Goal: Transaction & Acquisition: Purchase product/service

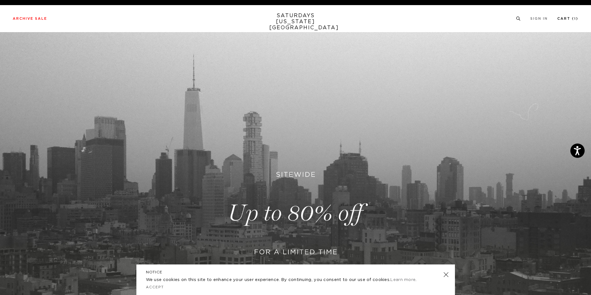
click at [566, 20] on link "Cart ( 1 )" at bounding box center [568, 18] width 21 height 3
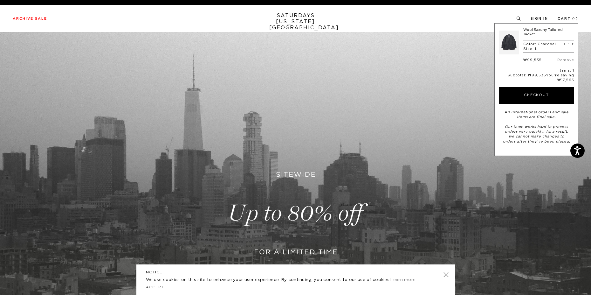
click at [447, 274] on link at bounding box center [445, 274] width 9 height 9
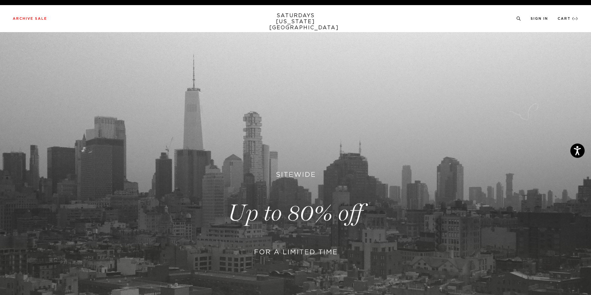
click at [308, 173] on link at bounding box center [295, 213] width 591 height 362
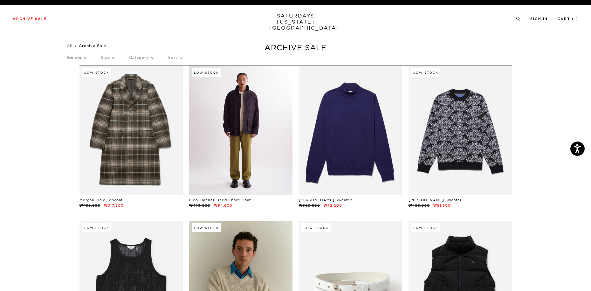
click at [265, 149] on link at bounding box center [240, 130] width 103 height 129
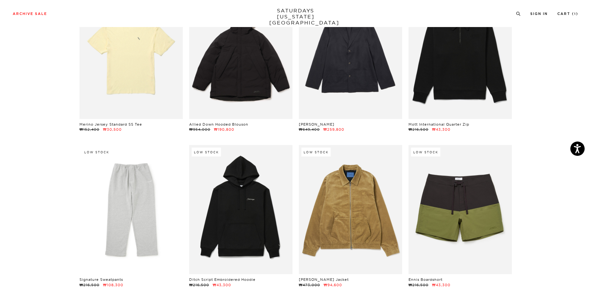
scroll to position [9208, 0]
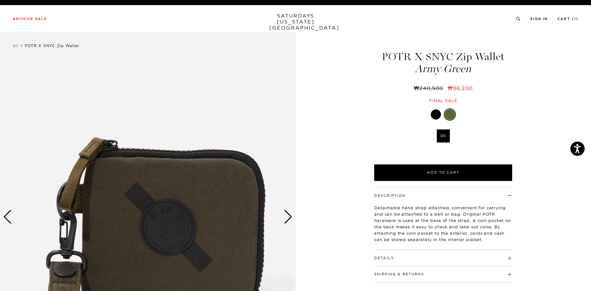
click at [433, 113] on div at bounding box center [436, 114] width 10 height 10
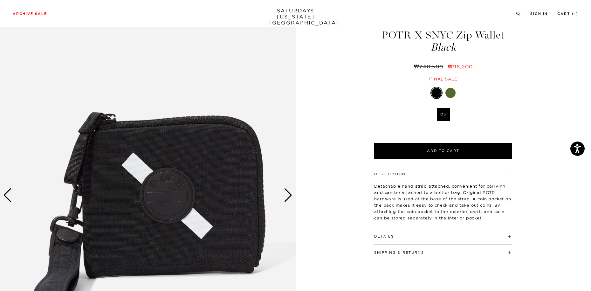
scroll to position [32, 0]
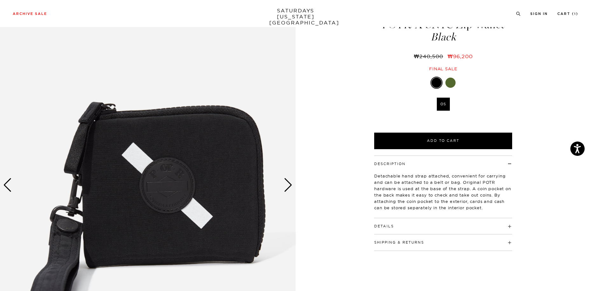
click at [285, 187] on div "Next slide" at bounding box center [288, 185] width 9 height 14
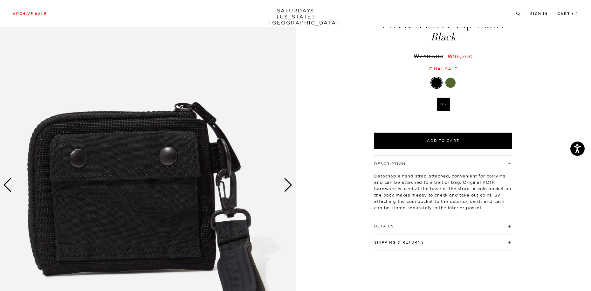
click at [287, 186] on div "Next slide" at bounding box center [288, 185] width 9 height 14
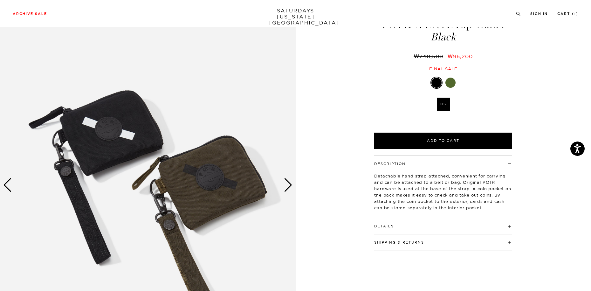
click at [289, 187] on div "Next slide" at bounding box center [288, 185] width 9 height 14
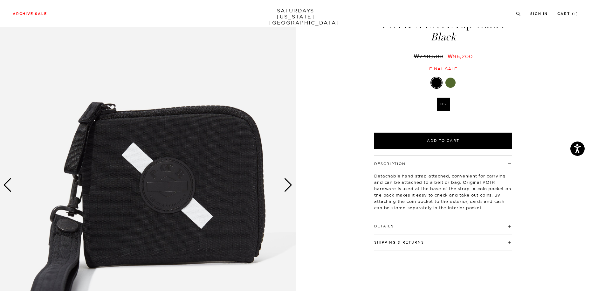
click at [289, 188] on div "Next slide" at bounding box center [288, 185] width 9 height 14
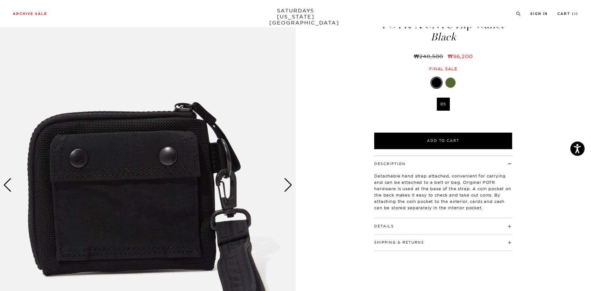
click at [289, 188] on div "Next slide" at bounding box center [288, 185] width 9 height 14
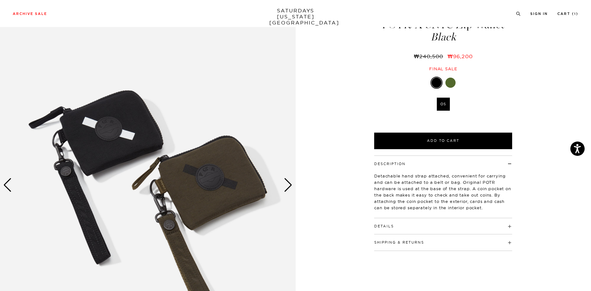
click at [289, 188] on div "Next slide" at bounding box center [288, 185] width 9 height 14
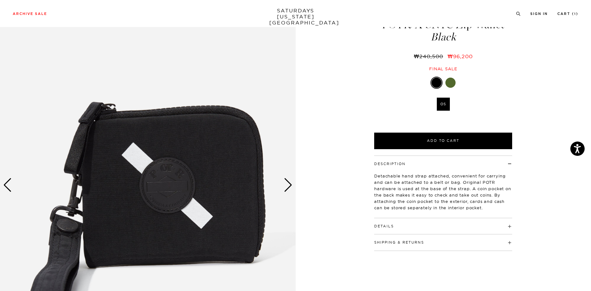
click at [289, 188] on div "Next slide" at bounding box center [288, 185] width 9 height 14
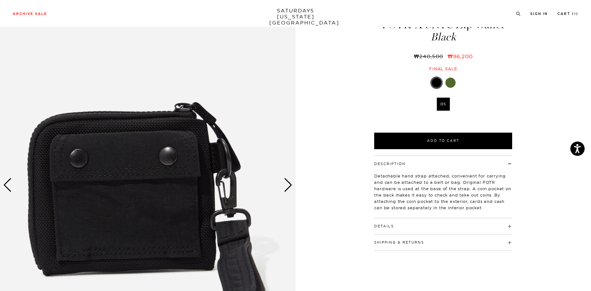
click at [289, 188] on div "Next slide" at bounding box center [288, 185] width 9 height 14
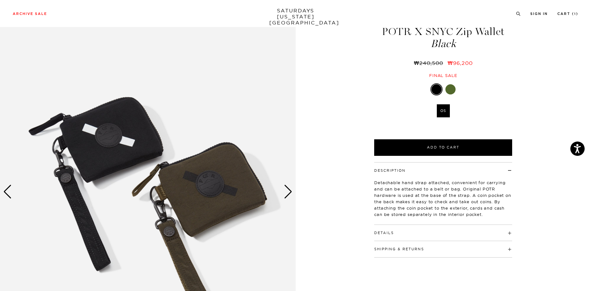
scroll to position [15, 0]
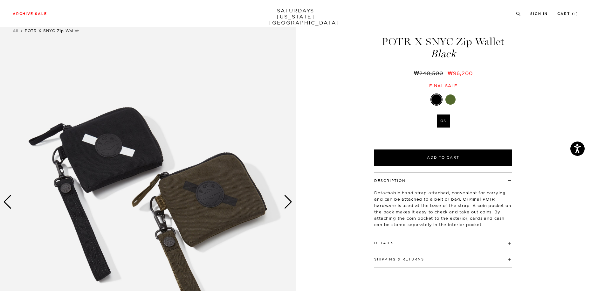
click at [288, 205] on div "Next slide" at bounding box center [288, 202] width 9 height 14
click at [290, 206] on div "Next slide" at bounding box center [288, 202] width 9 height 14
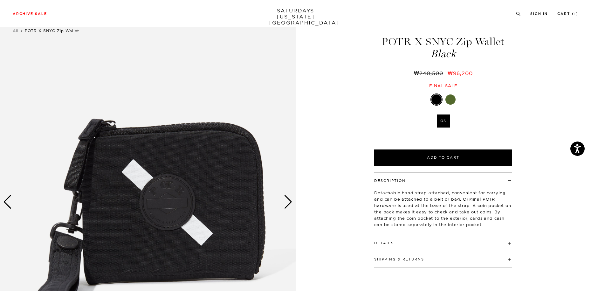
click at [290, 206] on div "Next slide" at bounding box center [288, 202] width 9 height 14
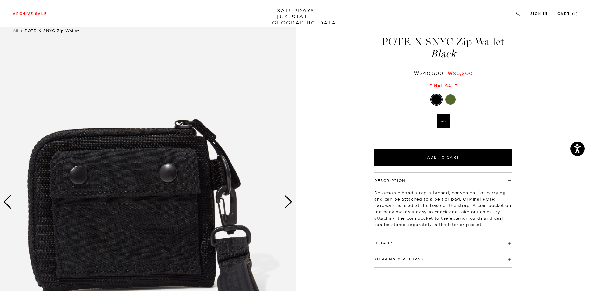
click at [290, 206] on div "Next slide" at bounding box center [288, 202] width 9 height 14
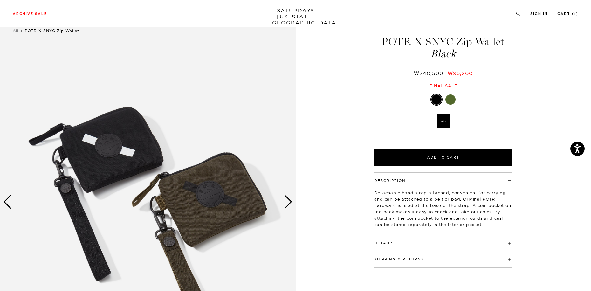
click at [292, 200] on div "Next slide" at bounding box center [288, 202] width 9 height 14
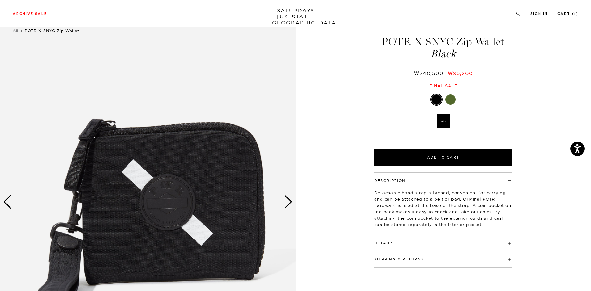
click at [291, 201] on div "Next slide" at bounding box center [288, 202] width 9 height 14
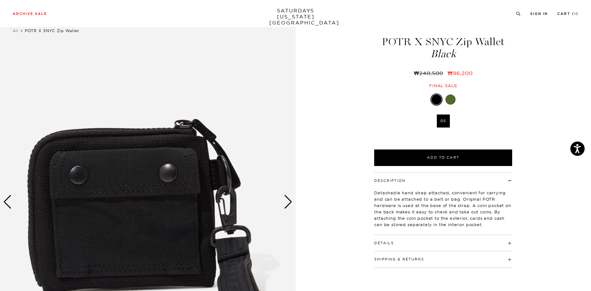
click at [292, 207] on div "Next slide" at bounding box center [288, 202] width 9 height 14
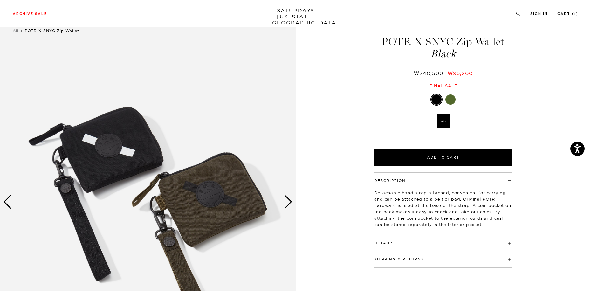
click at [349, 101] on div "3 / 3 POTR X SNYC Zip Wallet Black ₩240,500 ₩96,200 Black" at bounding box center [295, 202] width 591 height 370
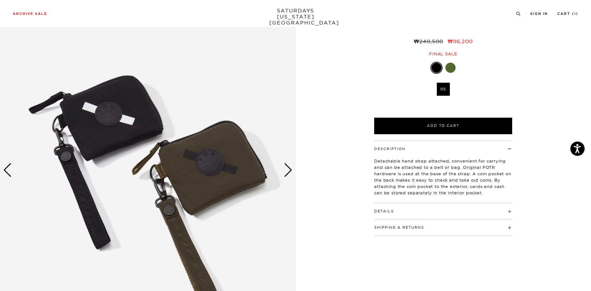
click at [290, 169] on div "Next slide" at bounding box center [288, 170] width 9 height 14
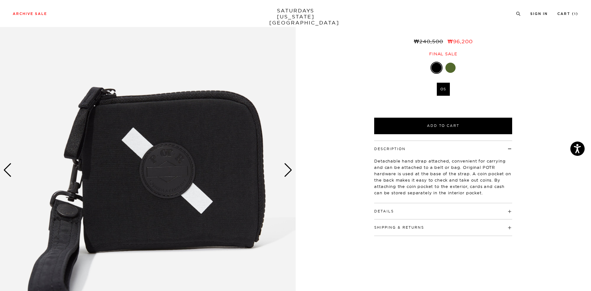
click at [288, 170] on div "Next slide" at bounding box center [288, 170] width 9 height 14
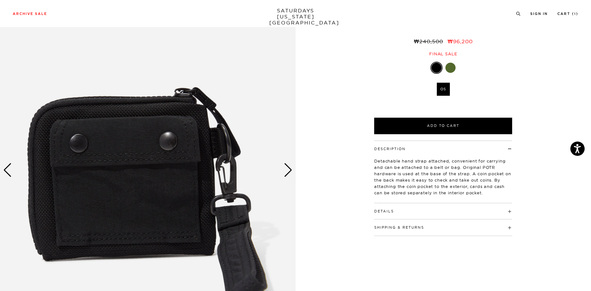
click at [288, 170] on div "Next slide" at bounding box center [288, 170] width 9 height 14
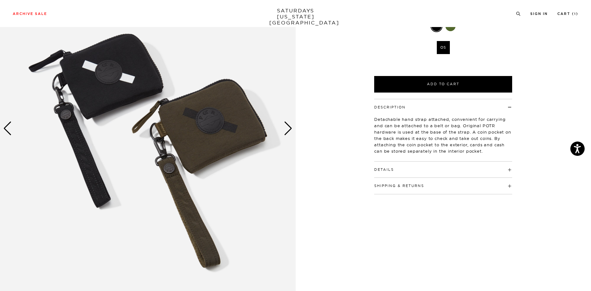
scroll to position [15, 0]
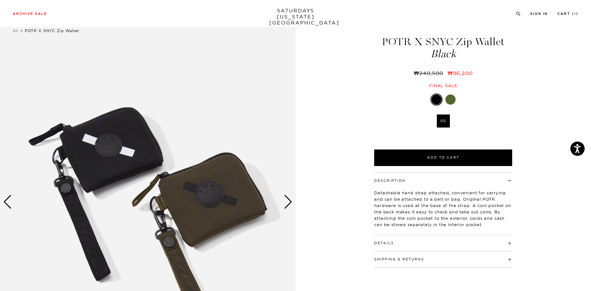
click at [288, 198] on div "Next slide" at bounding box center [288, 202] width 9 height 14
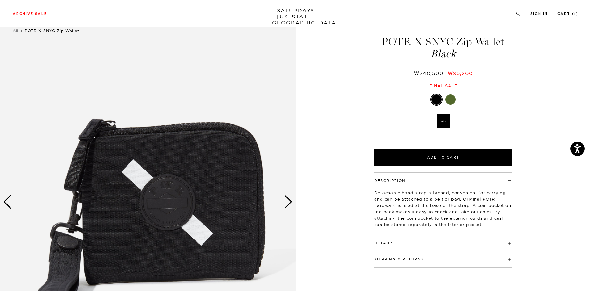
click at [288, 198] on div "Next slide" at bounding box center [288, 202] width 9 height 14
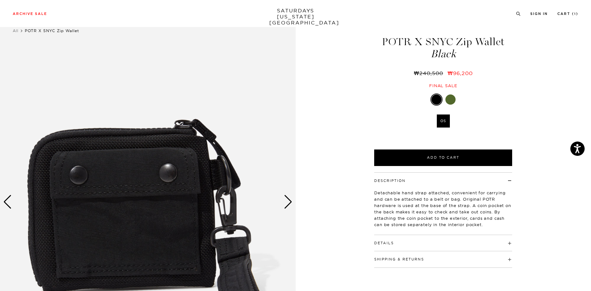
click at [288, 205] on div "Next slide" at bounding box center [288, 202] width 9 height 14
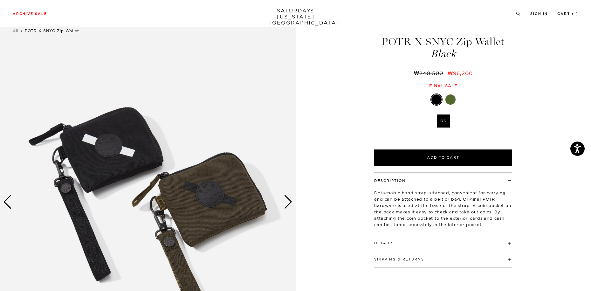
click at [288, 205] on div "Next slide" at bounding box center [288, 202] width 9 height 14
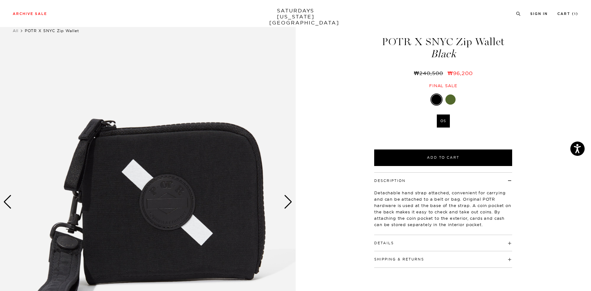
click at [288, 205] on div "Next slide" at bounding box center [288, 202] width 9 height 14
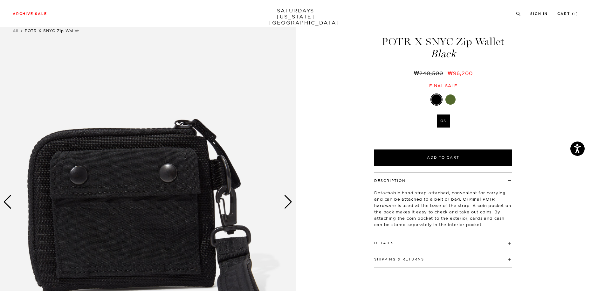
click at [288, 205] on div "Next slide" at bounding box center [288, 202] width 9 height 14
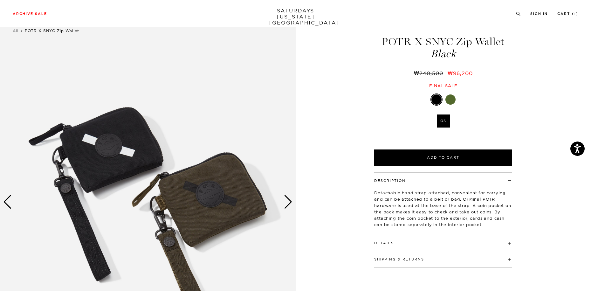
click at [340, 102] on div "3 / 3 POTR X SNYC Zip Wallet Black ₩240,500 ₩96,200 Black" at bounding box center [295, 202] width 591 height 370
click at [331, 121] on div "3 / 3 POTR X SNYC Zip Wallet Black ₩240,500 ₩96,200 Black" at bounding box center [295, 202] width 591 height 370
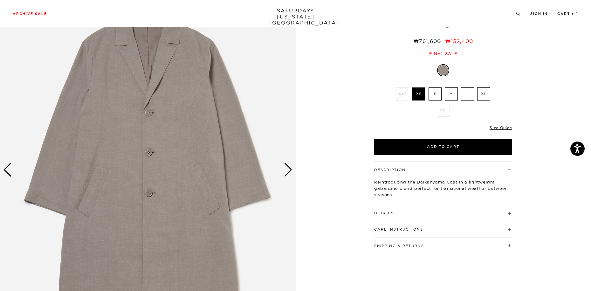
scroll to position [32, 0]
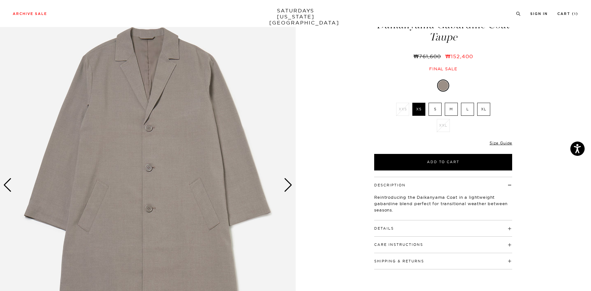
click at [288, 186] on div "Next slide" at bounding box center [288, 185] width 9 height 14
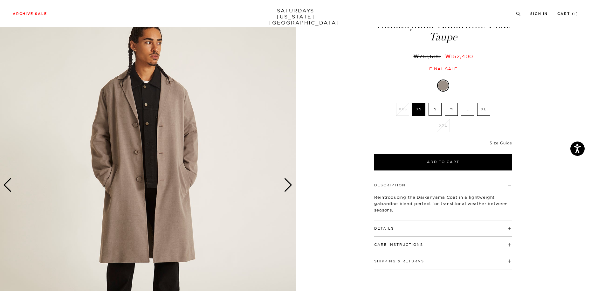
click at [288, 186] on div "Next slide" at bounding box center [288, 185] width 9 height 14
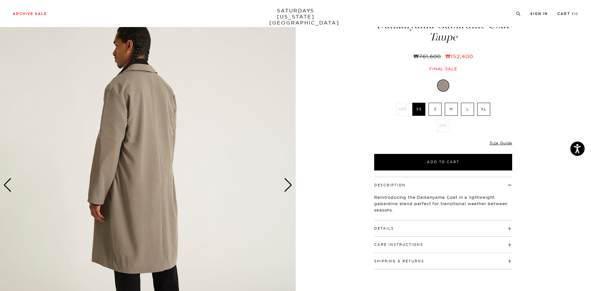
click at [288, 186] on div "Next slide" at bounding box center [288, 185] width 9 height 14
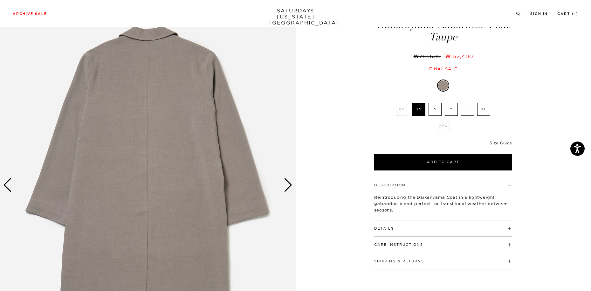
click at [288, 186] on div "Next slide" at bounding box center [288, 185] width 9 height 14
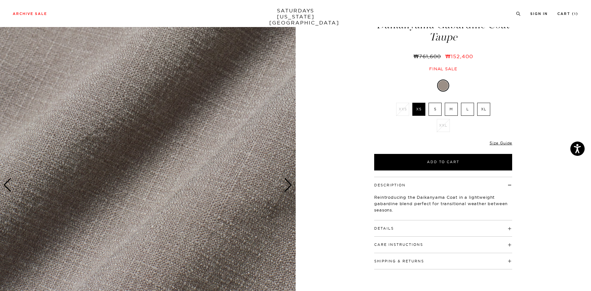
click at [288, 186] on div "Next slide" at bounding box center [288, 185] width 9 height 14
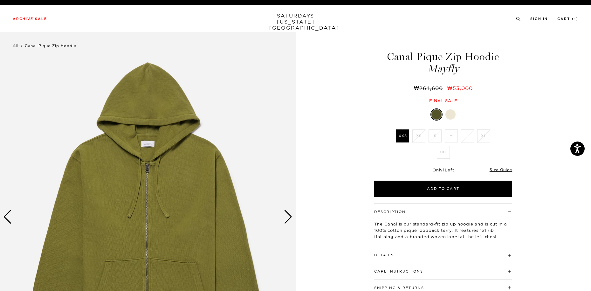
click at [450, 119] on div at bounding box center [451, 114] width 10 height 10
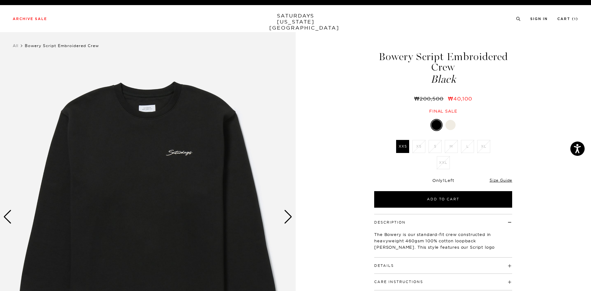
click at [287, 214] on div "Next slide" at bounding box center [288, 217] width 9 height 14
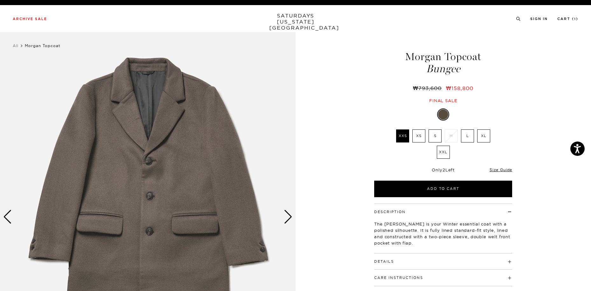
click at [433, 139] on label "S" at bounding box center [435, 135] width 13 height 13
click at [0, 0] on input "S" at bounding box center [0, 0] width 0 height 0
click at [289, 217] on div "Next slide" at bounding box center [288, 217] width 9 height 14
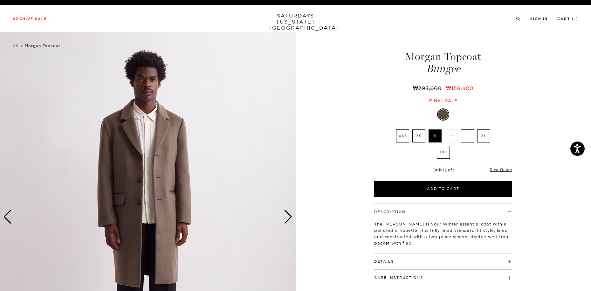
click at [290, 217] on div "Next slide" at bounding box center [288, 217] width 9 height 14
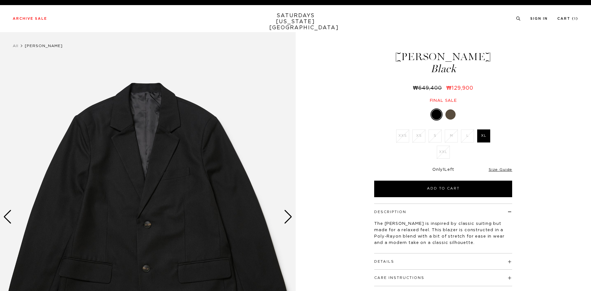
click at [469, 137] on li "L" at bounding box center [468, 135] width 16 height 13
click at [340, 193] on div "1 / 5" at bounding box center [295, 217] width 591 height 370
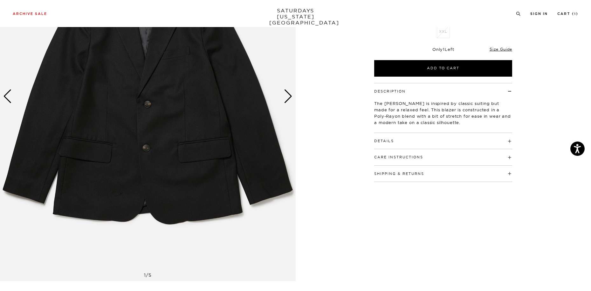
scroll to position [127, 0]
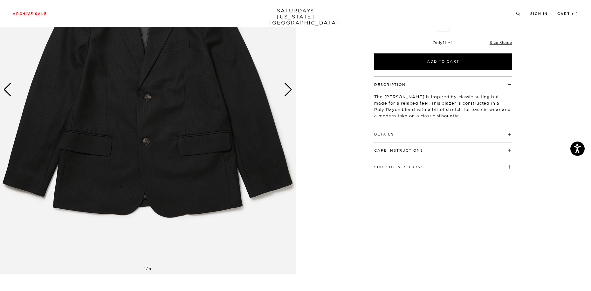
click at [420, 135] on h4 "Details" at bounding box center [443, 131] width 138 height 10
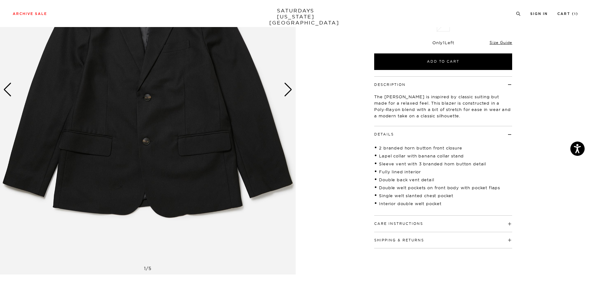
click at [430, 226] on h4 "Care Instructions" at bounding box center [443, 221] width 138 height 10
click at [431, 266] on div "Shipping & Returns Free shipping to the 48 contiguous states on orders over $10…" at bounding box center [443, 258] width 138 height 16
click at [428, 260] on h4 "Shipping & Returns" at bounding box center [443, 255] width 138 height 10
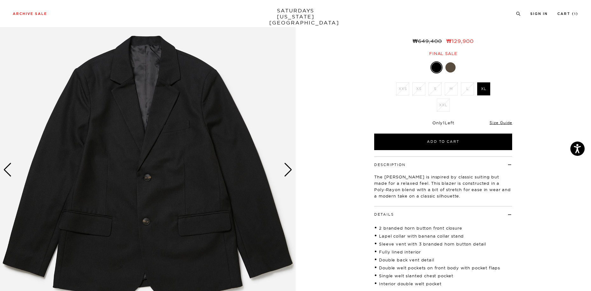
scroll to position [32, 0]
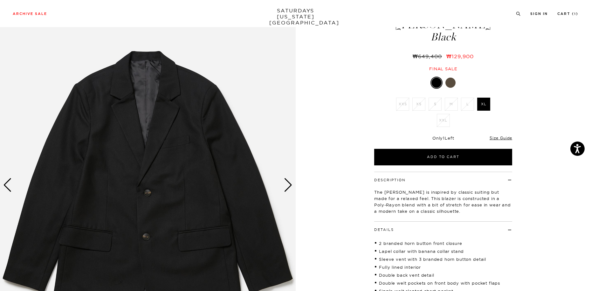
click at [532, 126] on div "1 / 5" at bounding box center [295, 197] width 591 height 394
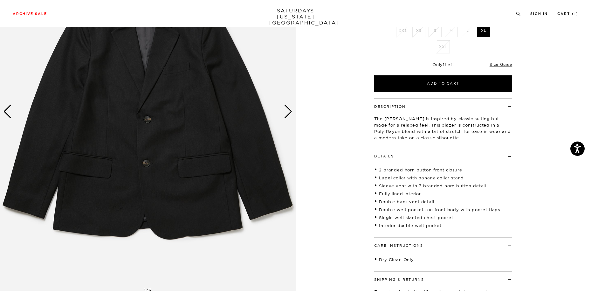
scroll to position [78, 0]
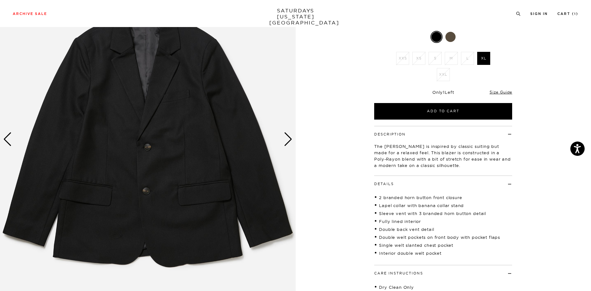
click at [504, 89] on div "Only 1 Left Size Guide" at bounding box center [443, 94] width 138 height 17
click at [504, 93] on link "Size Guide" at bounding box center [501, 92] width 23 height 5
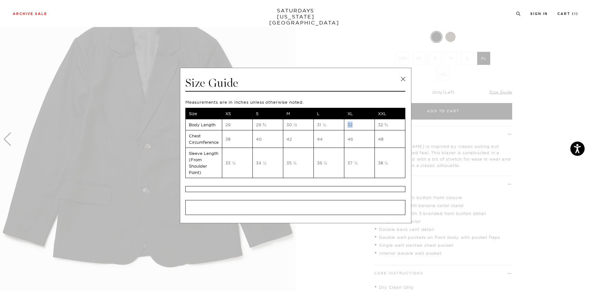
drag, startPoint x: 361, startPoint y: 126, endPoint x: 344, endPoint y: 126, distance: 17.2
click at [344, 126] on td "32" at bounding box center [359, 124] width 31 height 11
click at [377, 47] on span at bounding box center [293, 145] width 587 height 291
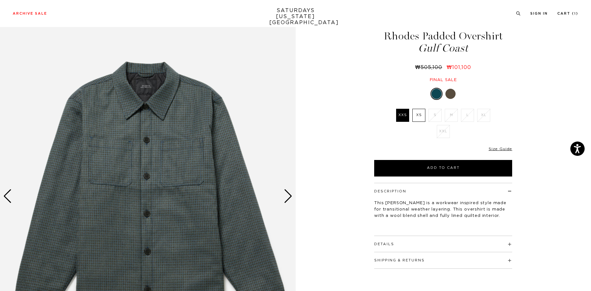
scroll to position [32, 0]
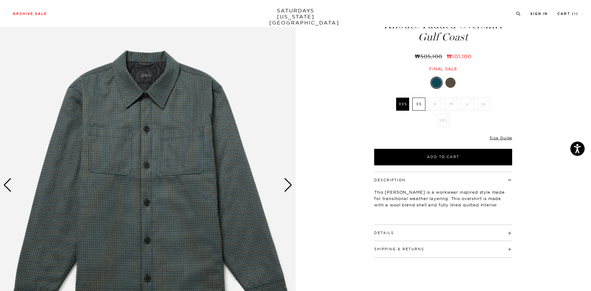
click at [288, 187] on div "Next slide" at bounding box center [288, 185] width 9 height 14
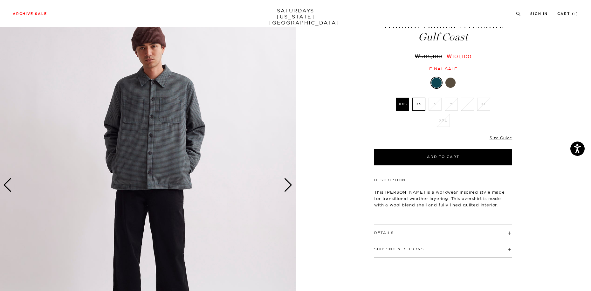
click at [454, 86] on div at bounding box center [451, 83] width 10 height 10
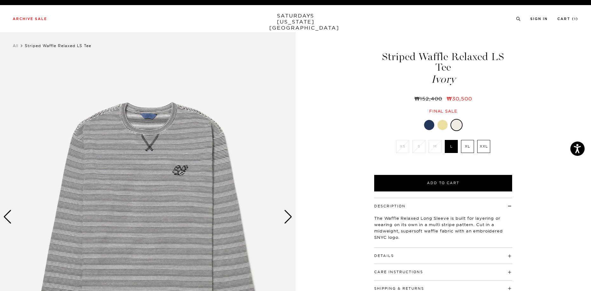
click at [285, 219] on div "Next slide" at bounding box center [288, 217] width 9 height 14
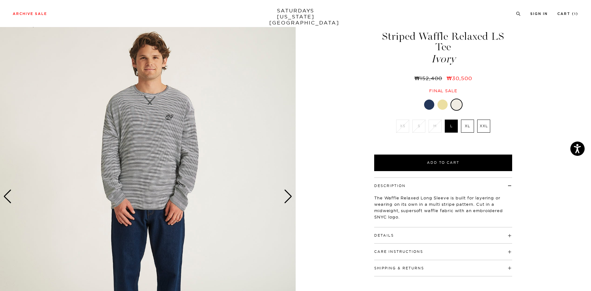
scroll to position [32, 0]
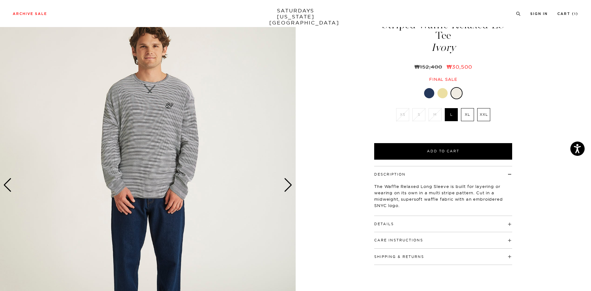
click at [430, 216] on h4 "Details" at bounding box center [443, 221] width 138 height 10
click at [345, 150] on div "2 / 6" at bounding box center [295, 185] width 591 height 370
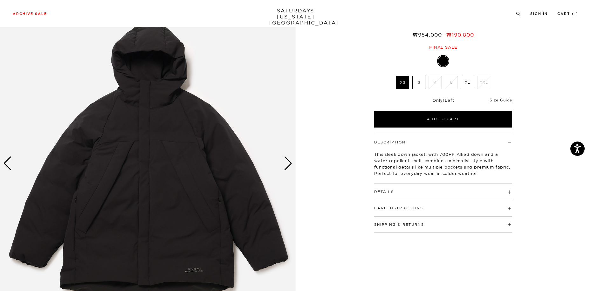
scroll to position [64, 0]
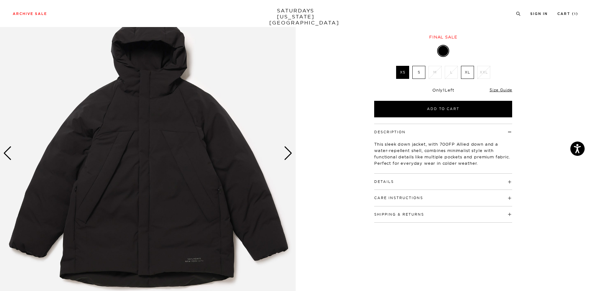
click at [288, 153] on div "Next slide" at bounding box center [288, 153] width 9 height 14
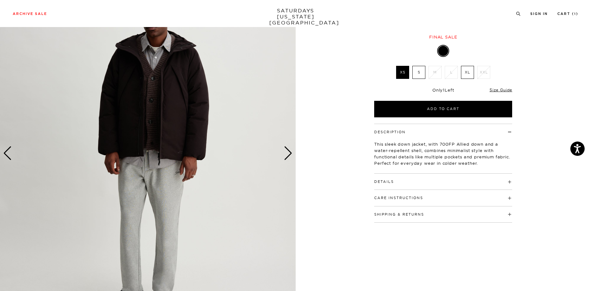
click at [288, 154] on div "Next slide" at bounding box center [288, 153] width 9 height 14
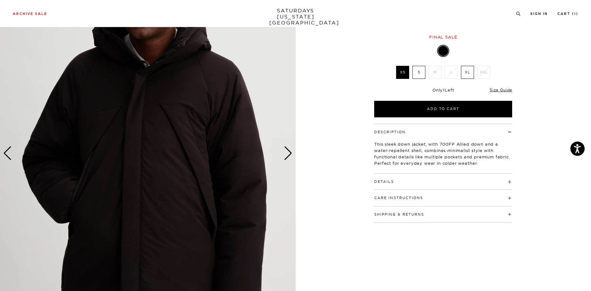
click at [288, 155] on div "Next slide" at bounding box center [288, 153] width 9 height 14
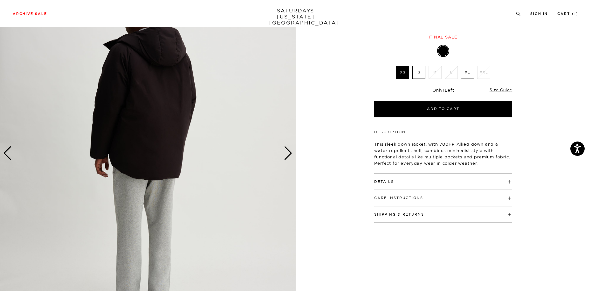
click at [412, 182] on h4 "Details" at bounding box center [443, 179] width 138 height 10
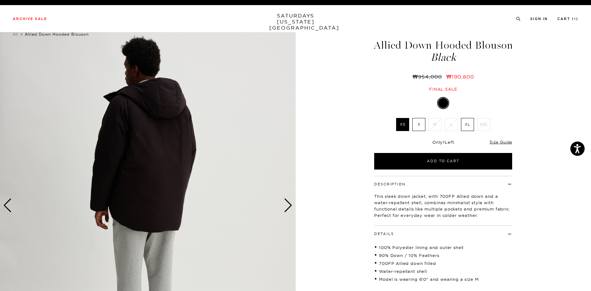
scroll to position [0, 0]
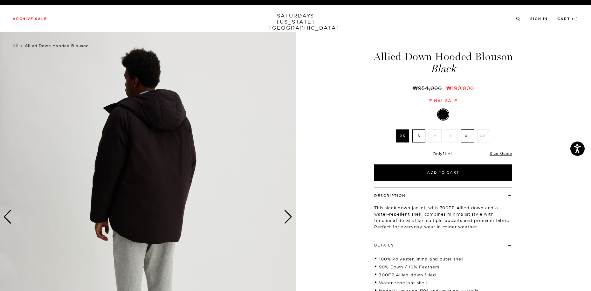
click at [7, 211] on div "Previous slide" at bounding box center [7, 217] width 9 height 14
